Goal: Navigation & Orientation: Find specific page/section

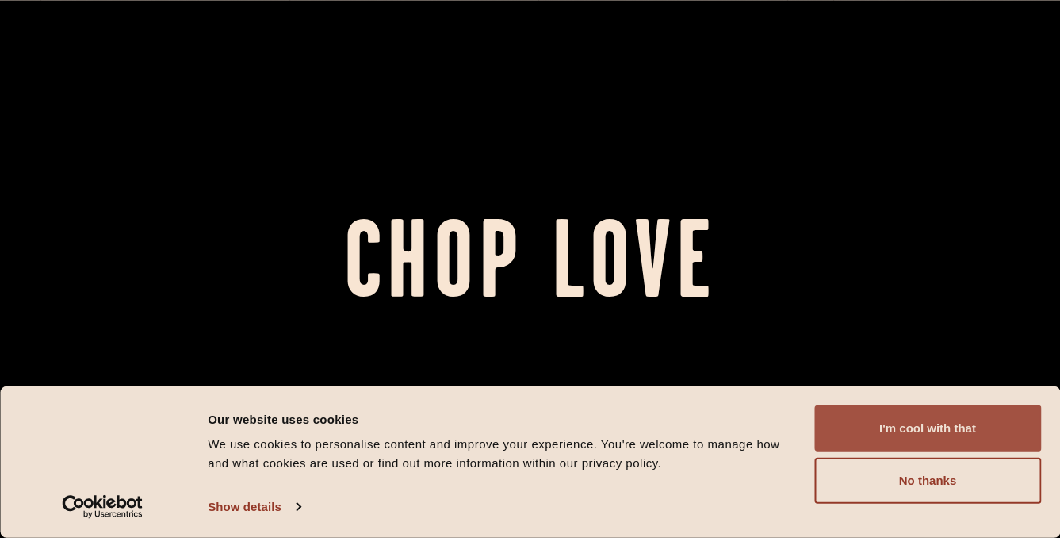
click at [892, 435] on button "I'm cool with that" at bounding box center [927, 428] width 227 height 46
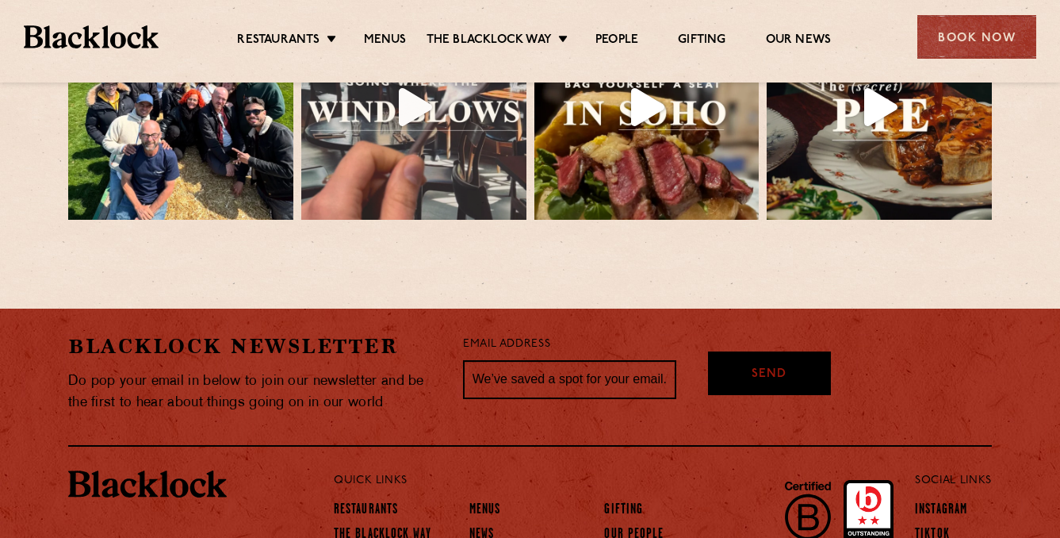
scroll to position [3539, 0]
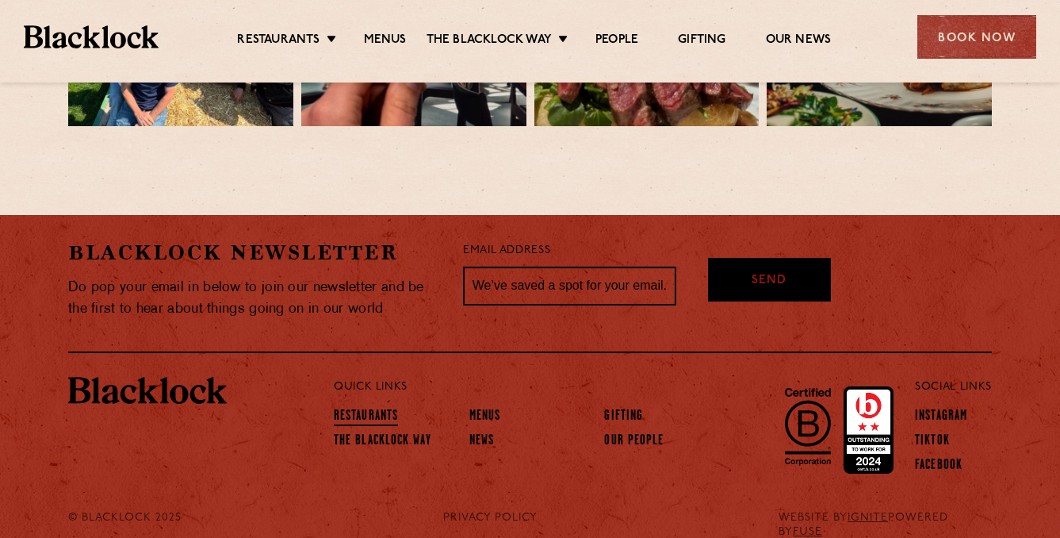
click at [361, 408] on link "Restaurants" at bounding box center [366, 416] width 64 height 17
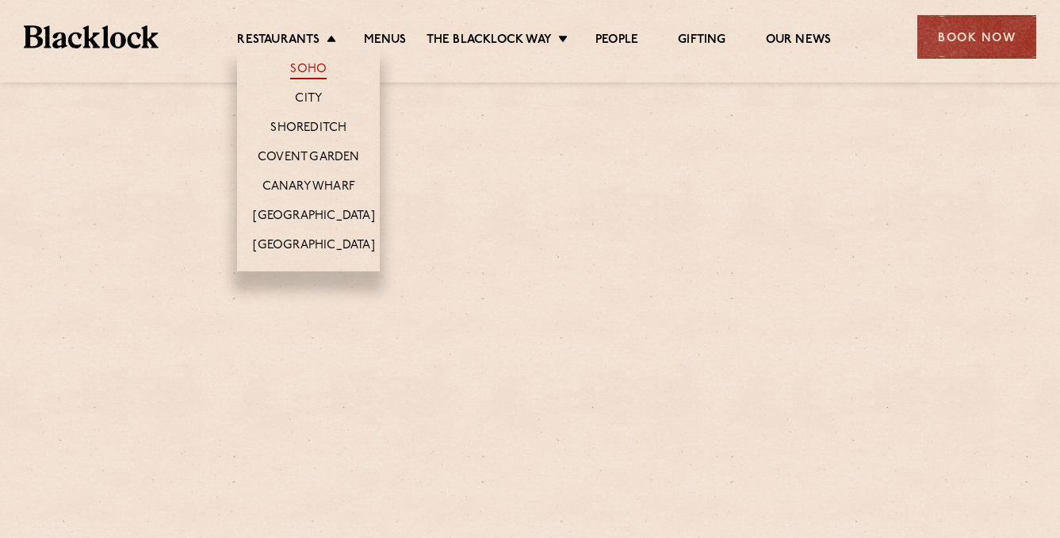
click at [305, 65] on link "Soho" at bounding box center [308, 70] width 36 height 17
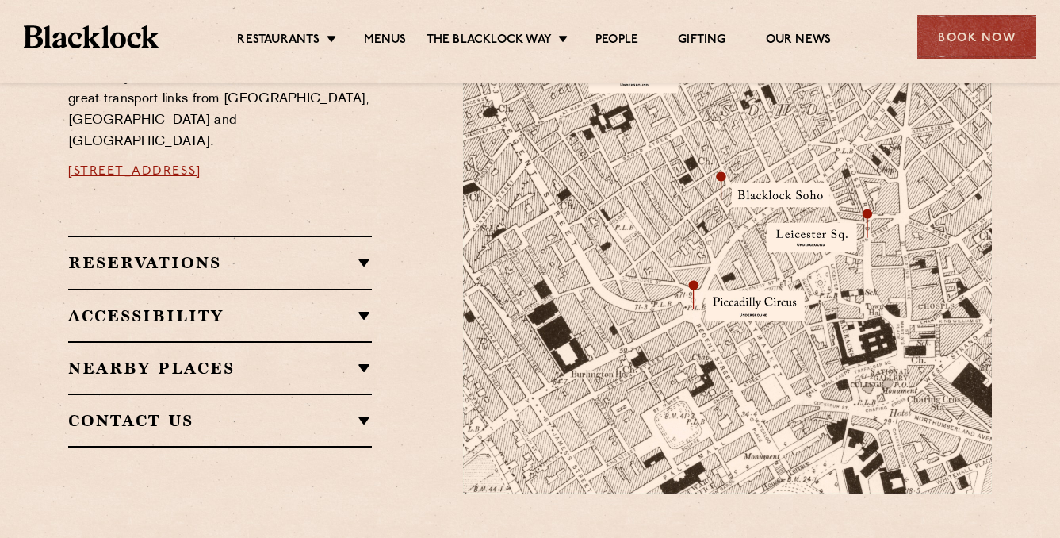
scroll to position [1007, 0]
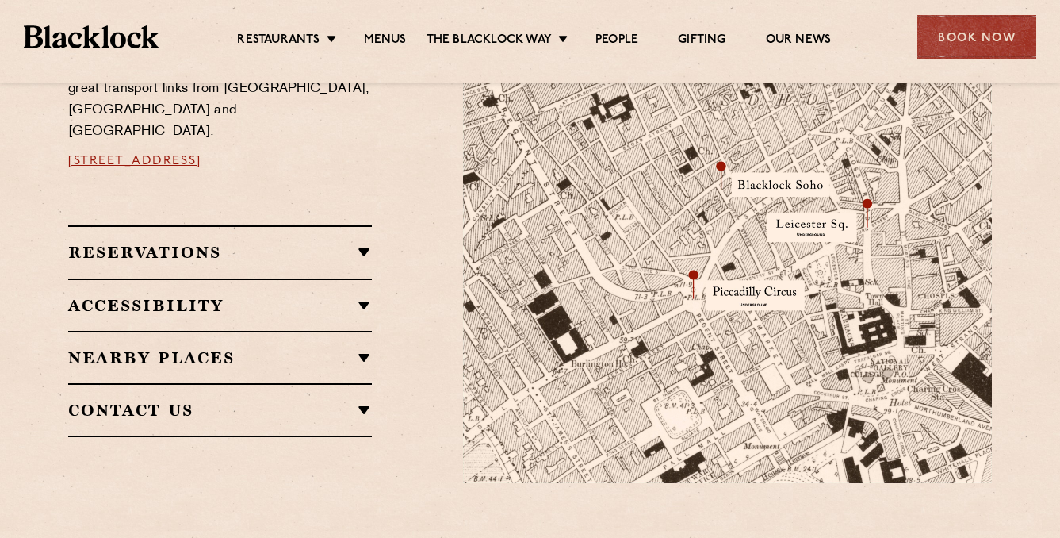
click at [362, 243] on h2 "Reservations" at bounding box center [220, 252] width 304 height 19
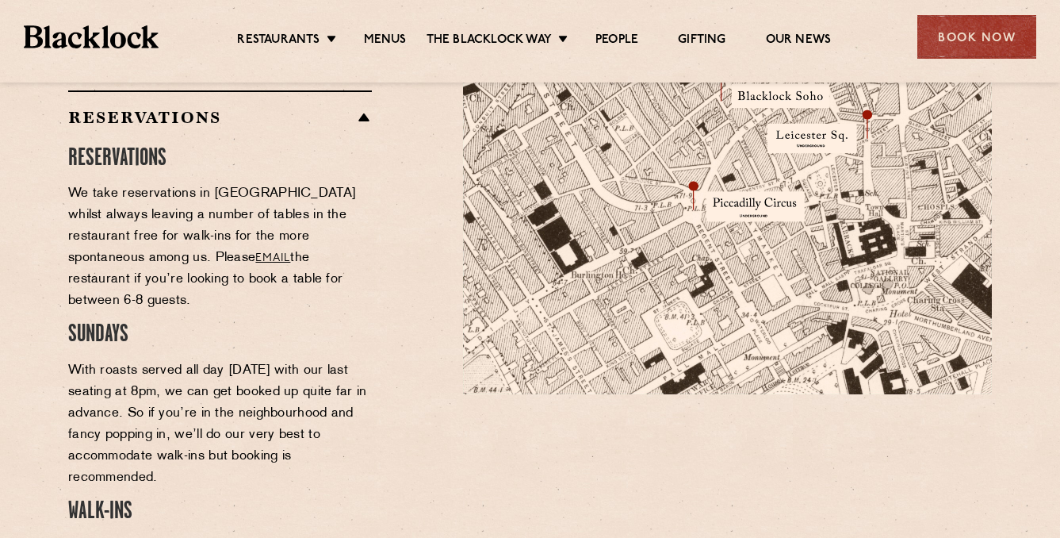
scroll to position [1094, 0]
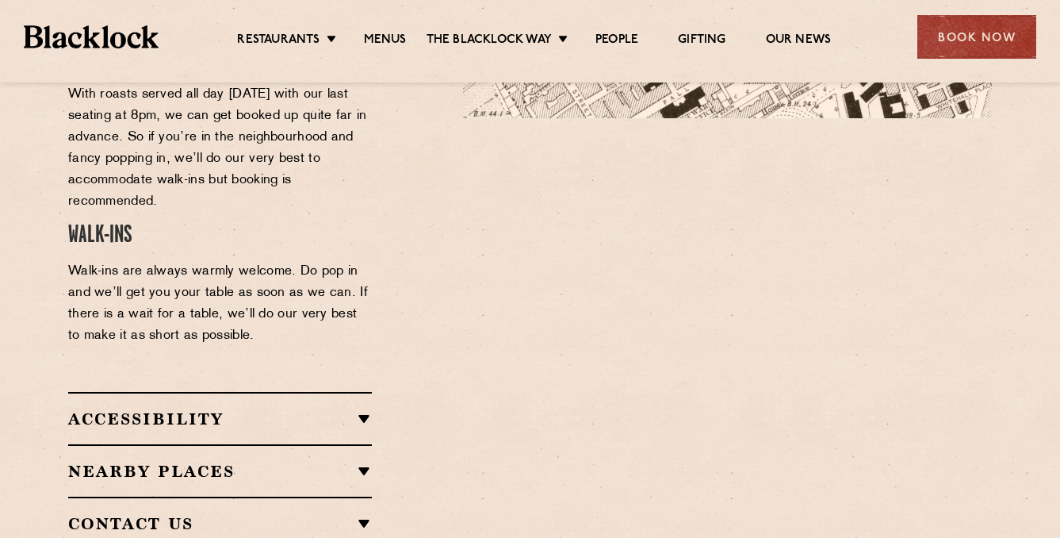
click at [360, 409] on h2 "Accessibility" at bounding box center [220, 418] width 304 height 19
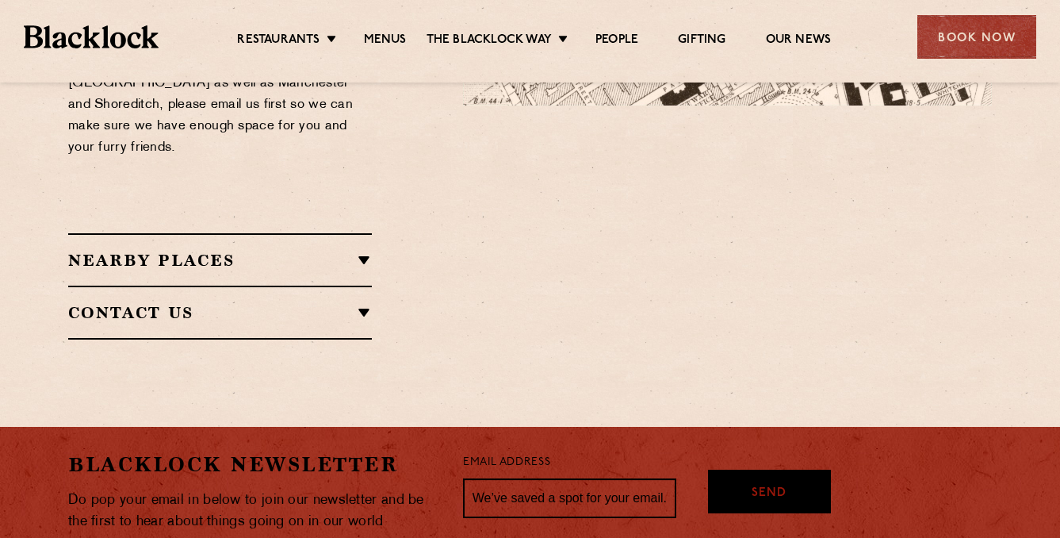
scroll to position [1386, 0]
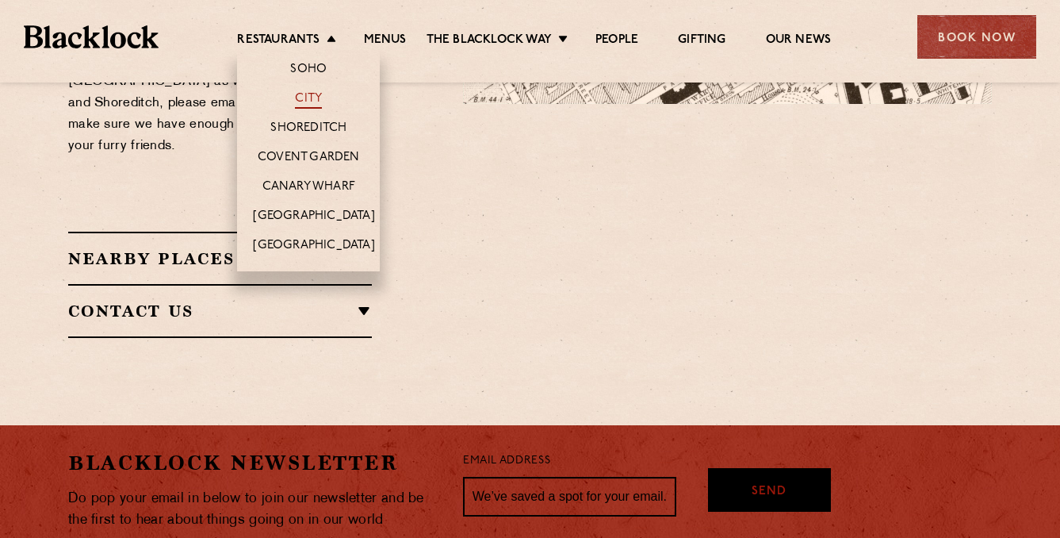
click at [309, 98] on link "City" at bounding box center [308, 99] width 27 height 17
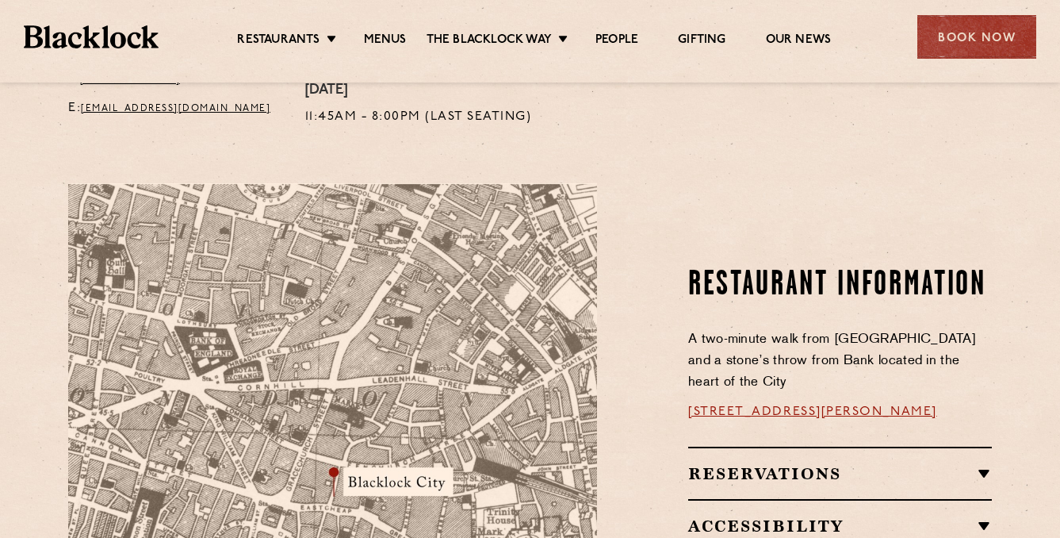
scroll to position [743, 0]
